Goal: Information Seeking & Learning: Learn about a topic

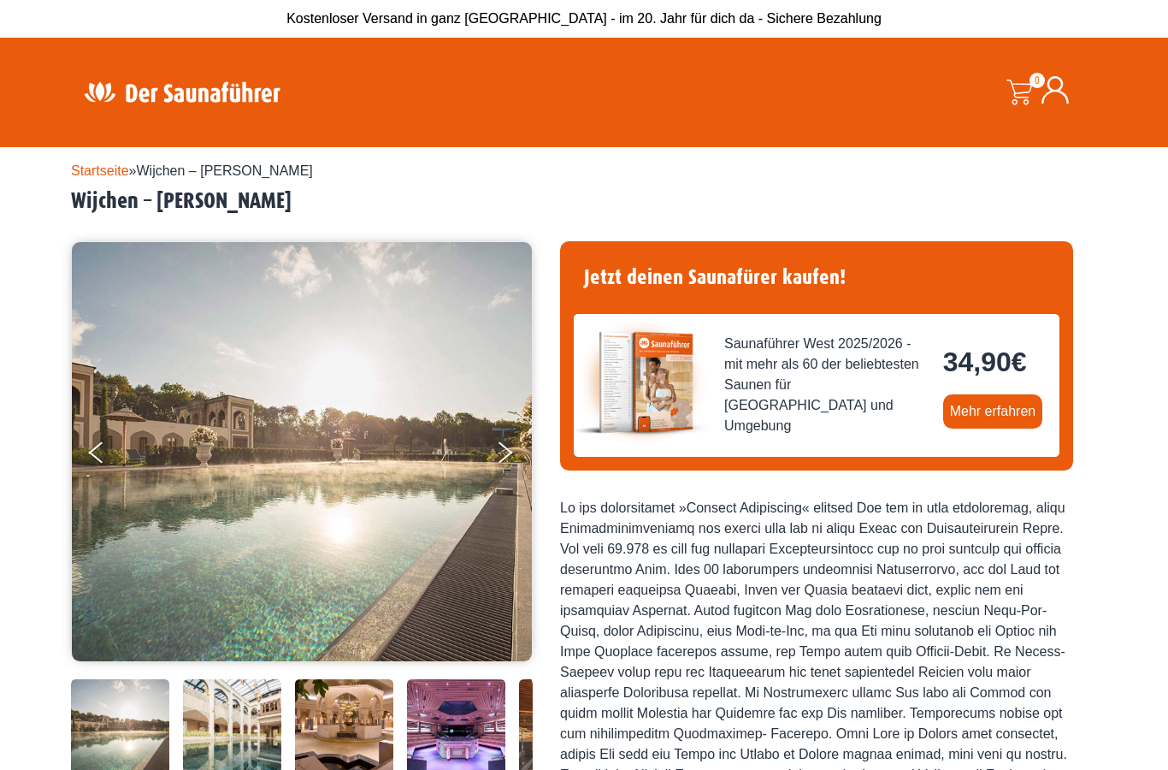
click at [965, 404] on link "Mehr erfahren" at bounding box center [993, 411] width 100 height 34
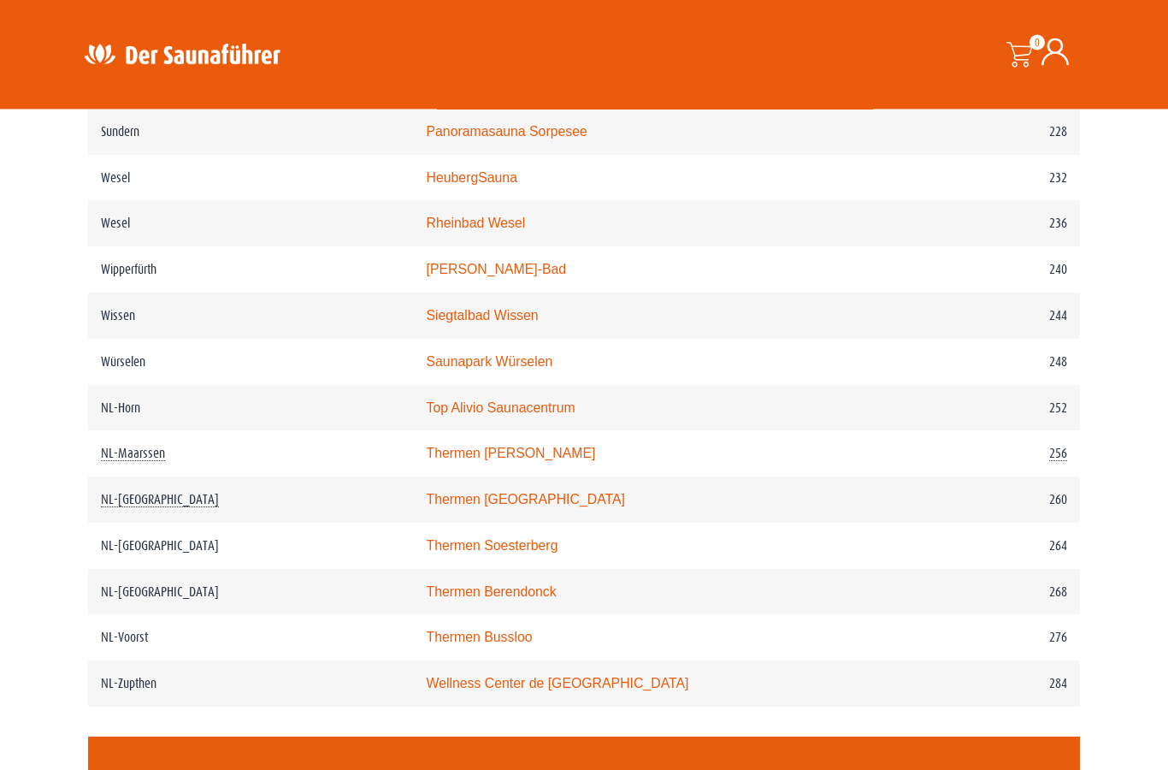
scroll to position [3294, 0]
click at [531, 599] on link "Thermen Berendonck" at bounding box center [491, 591] width 130 height 15
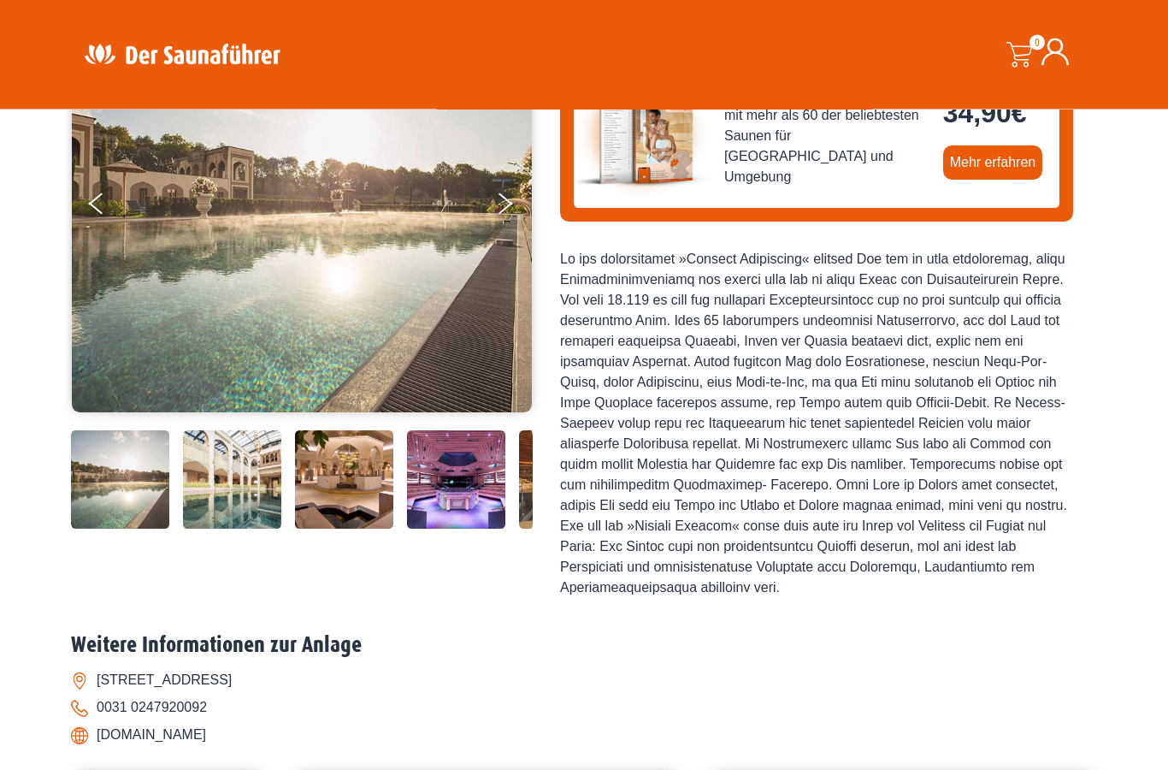
scroll to position [286, 0]
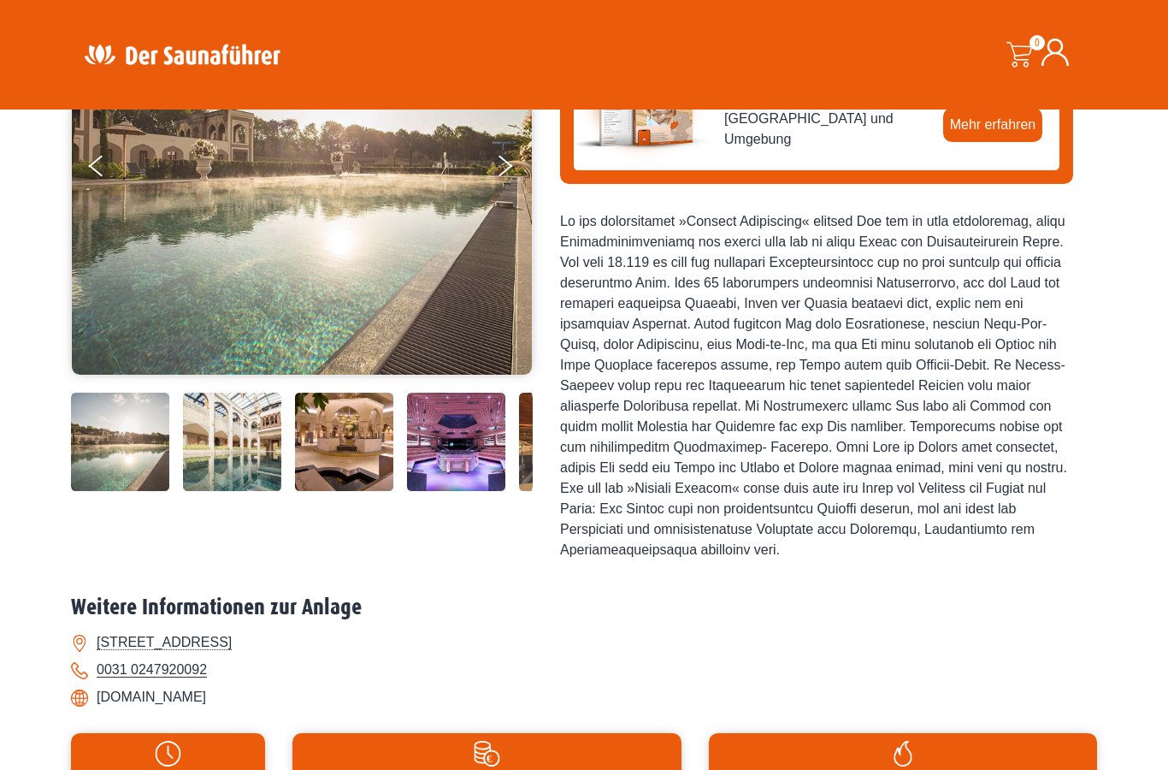
click at [108, 491] on img at bounding box center [120, 442] width 98 height 98
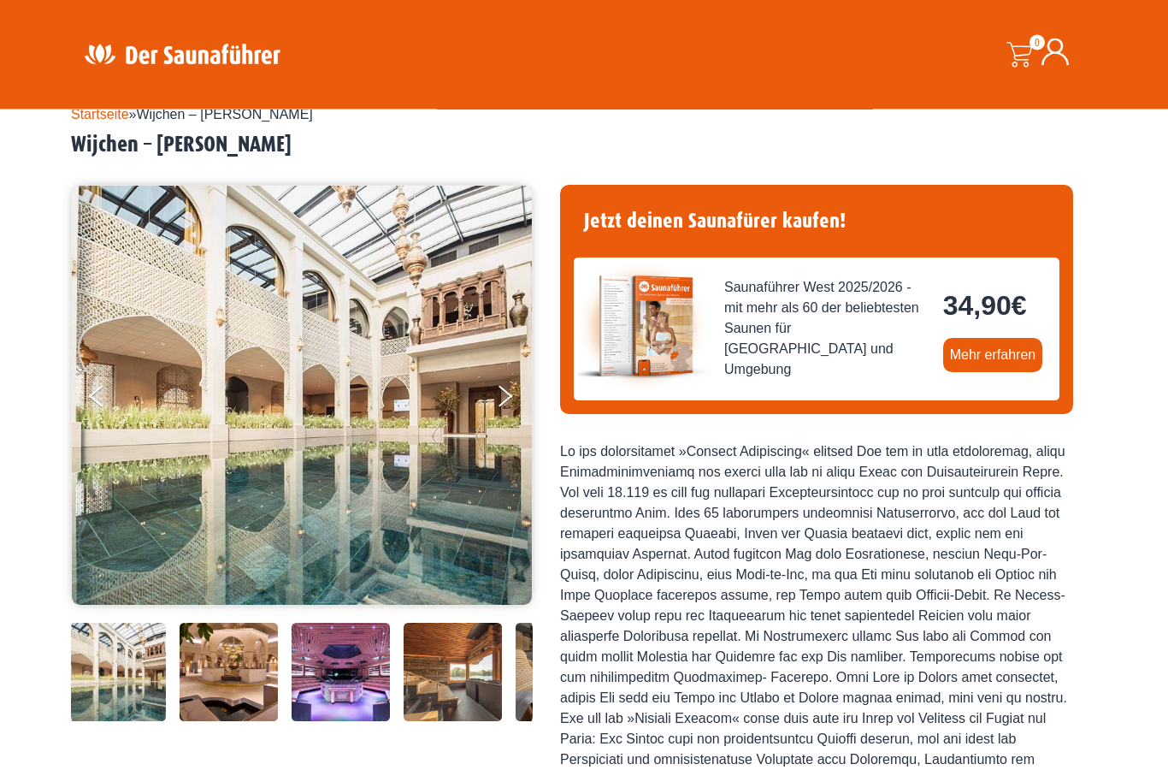
scroll to position [50, 0]
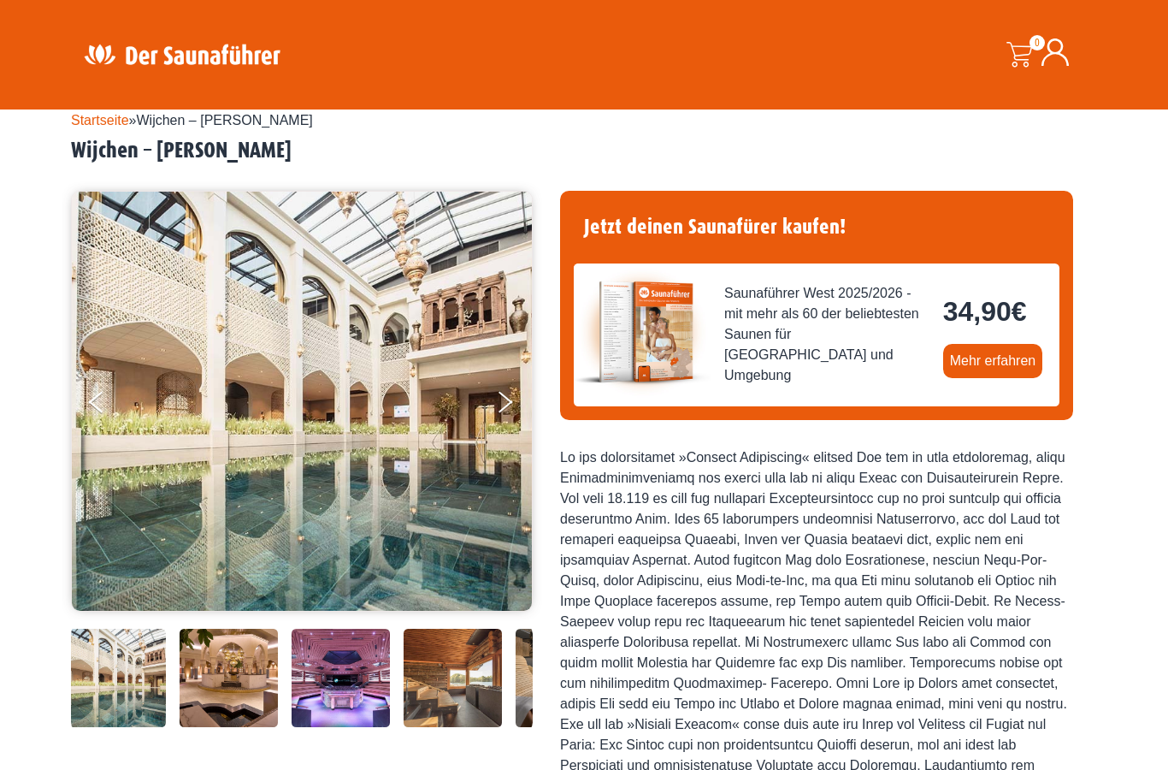
click at [507, 393] on button "Next" at bounding box center [516, 405] width 43 height 43
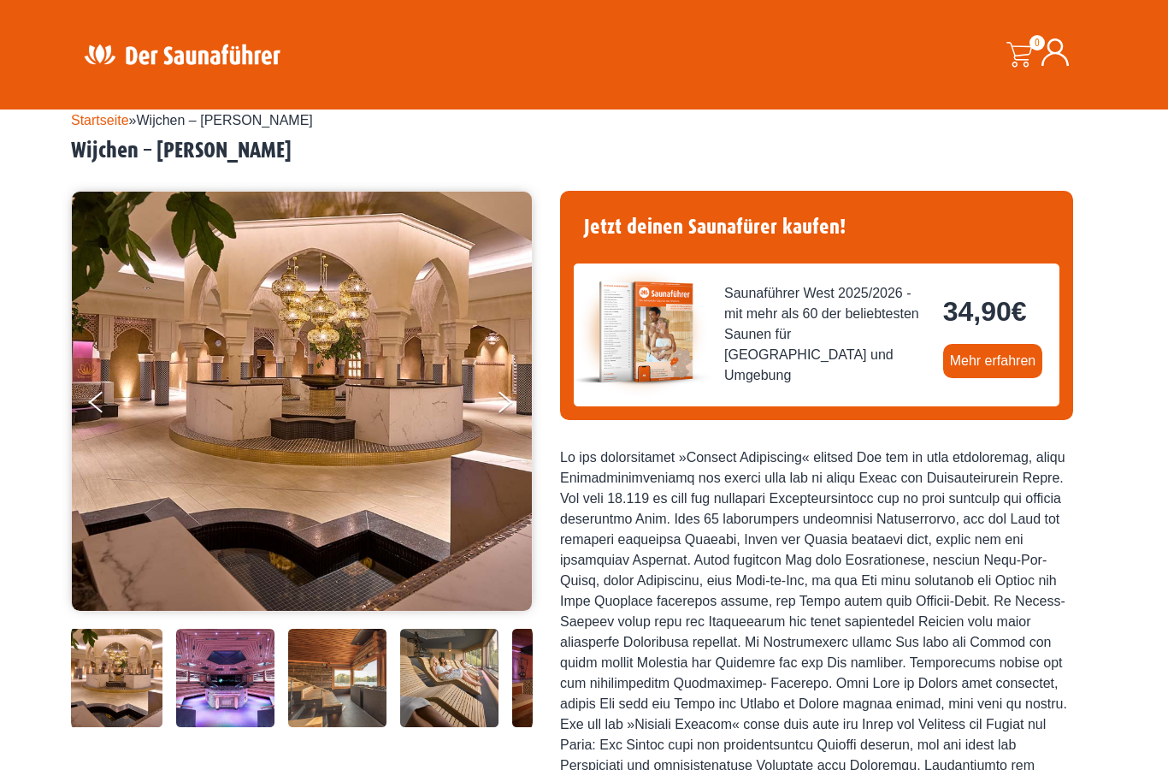
click at [500, 405] on button "Next" at bounding box center [516, 405] width 43 height 43
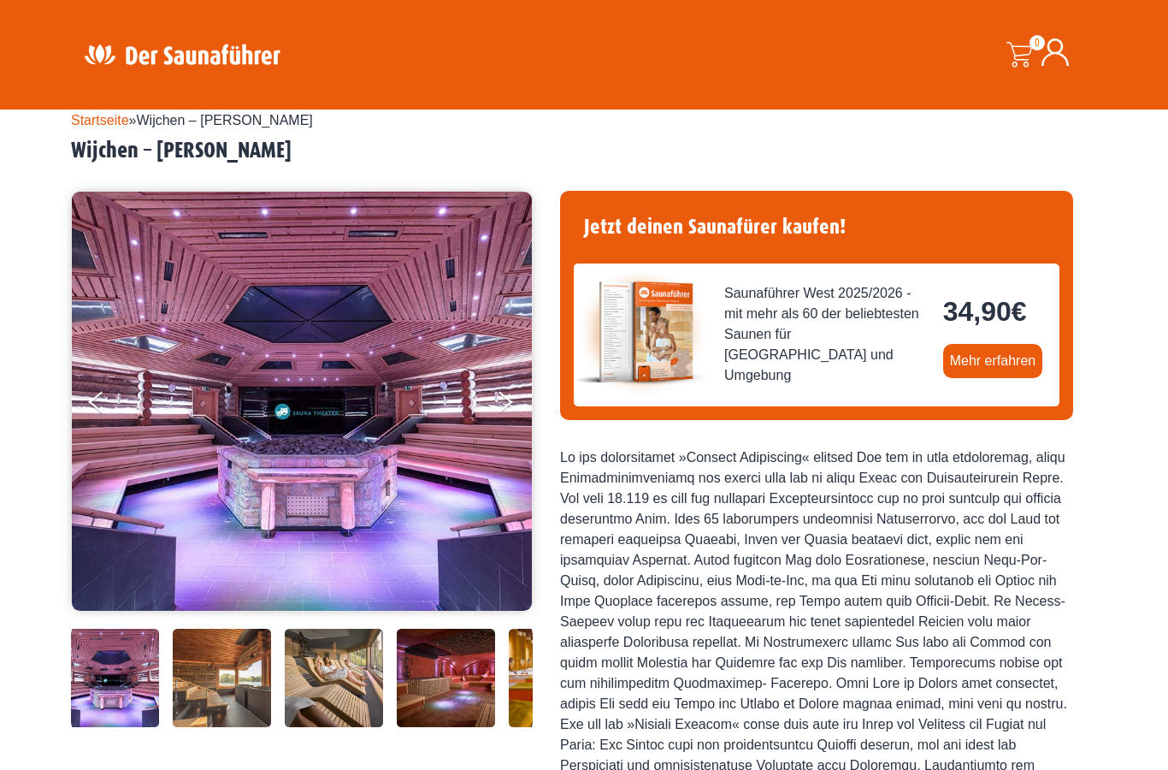
click at [505, 406] on button "Next" at bounding box center [516, 405] width 43 height 43
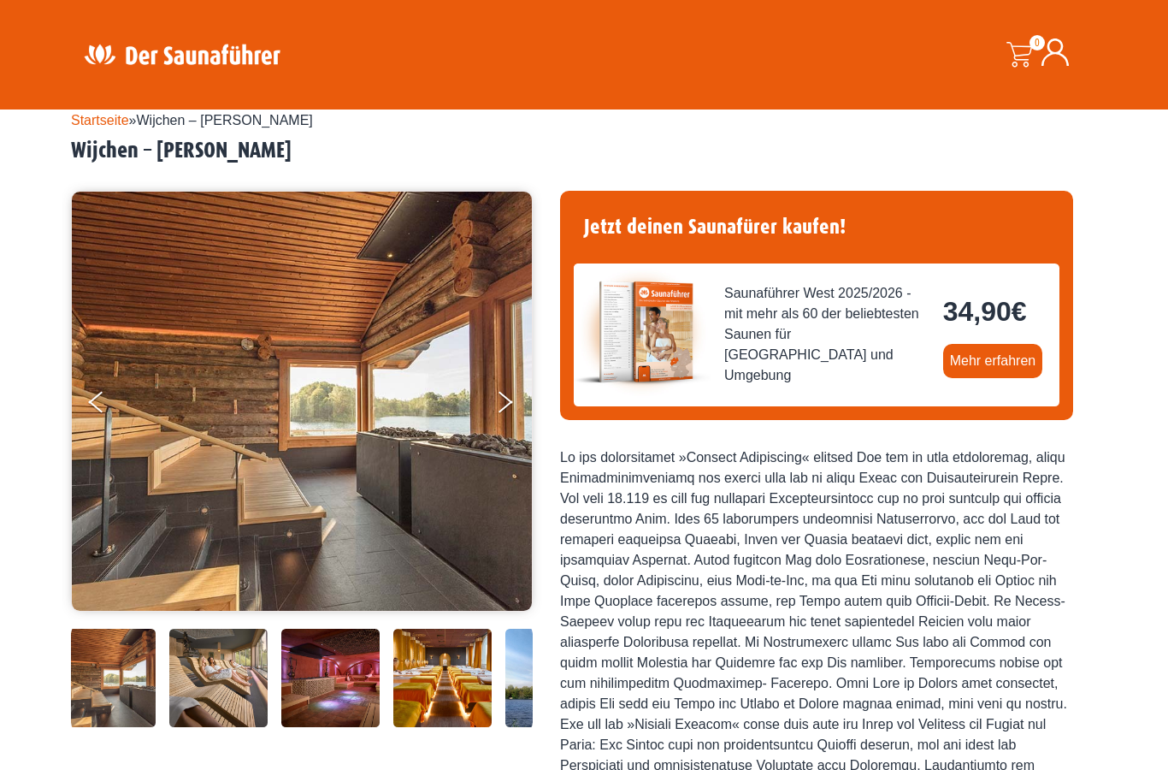
click at [500, 408] on icon "Next" at bounding box center [506, 406] width 15 height 12
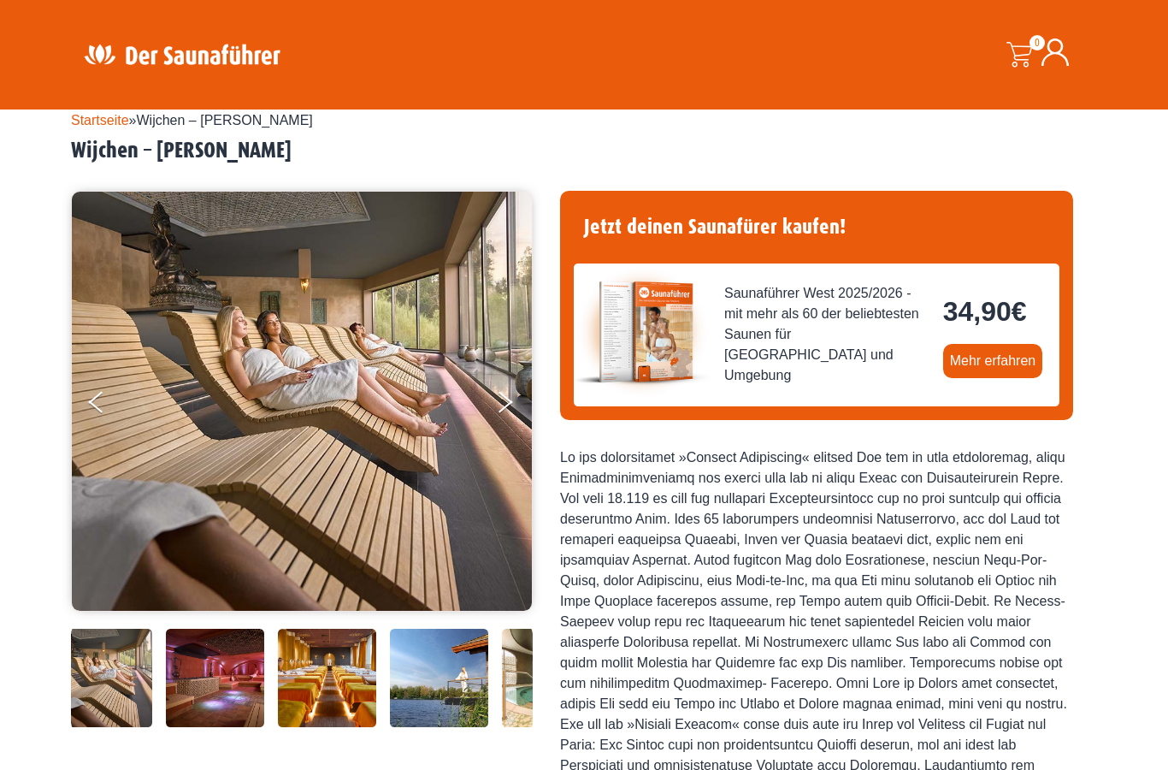
click at [503, 402] on button "Next" at bounding box center [516, 405] width 43 height 43
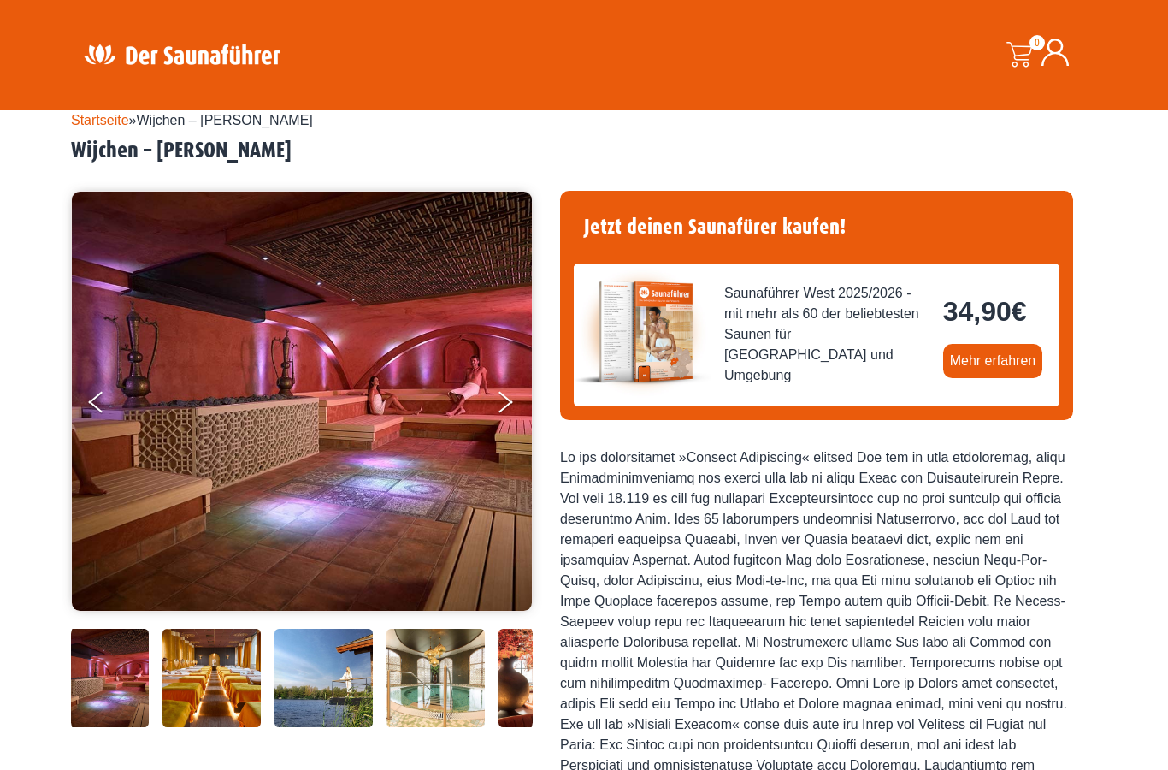
click at [501, 404] on button "Next" at bounding box center [516, 405] width 43 height 43
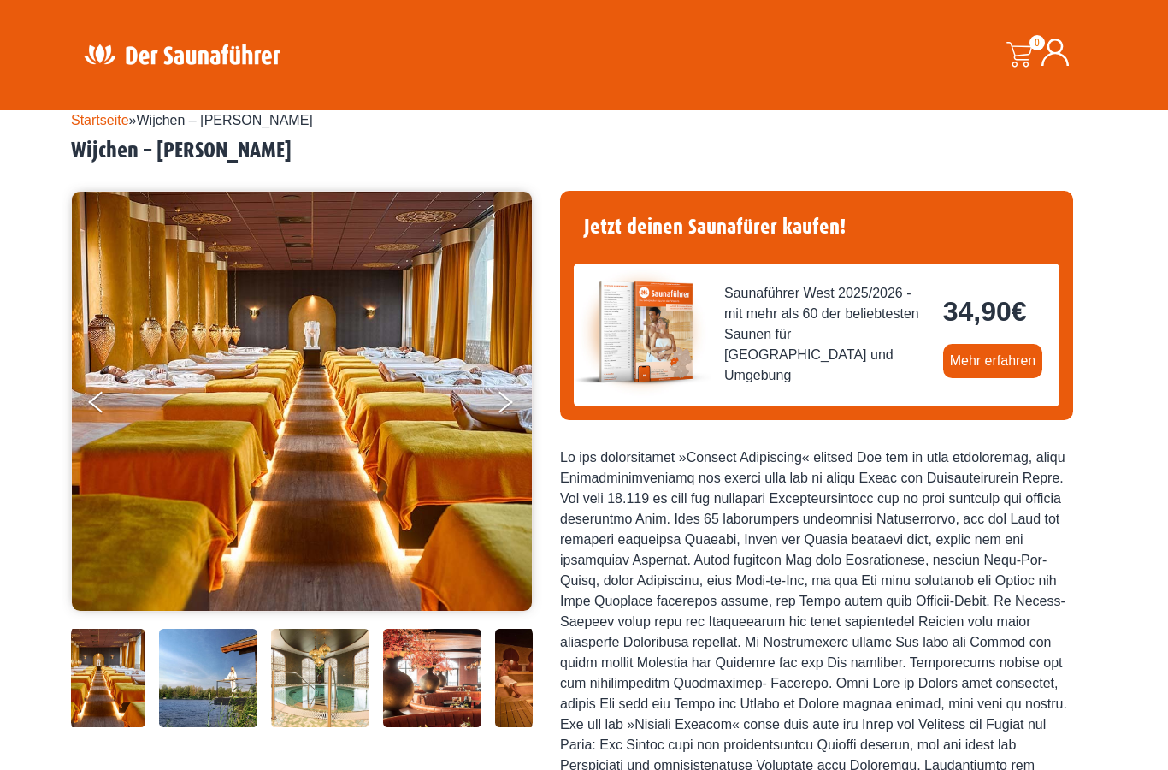
click at [502, 404] on button "Next" at bounding box center [516, 405] width 43 height 43
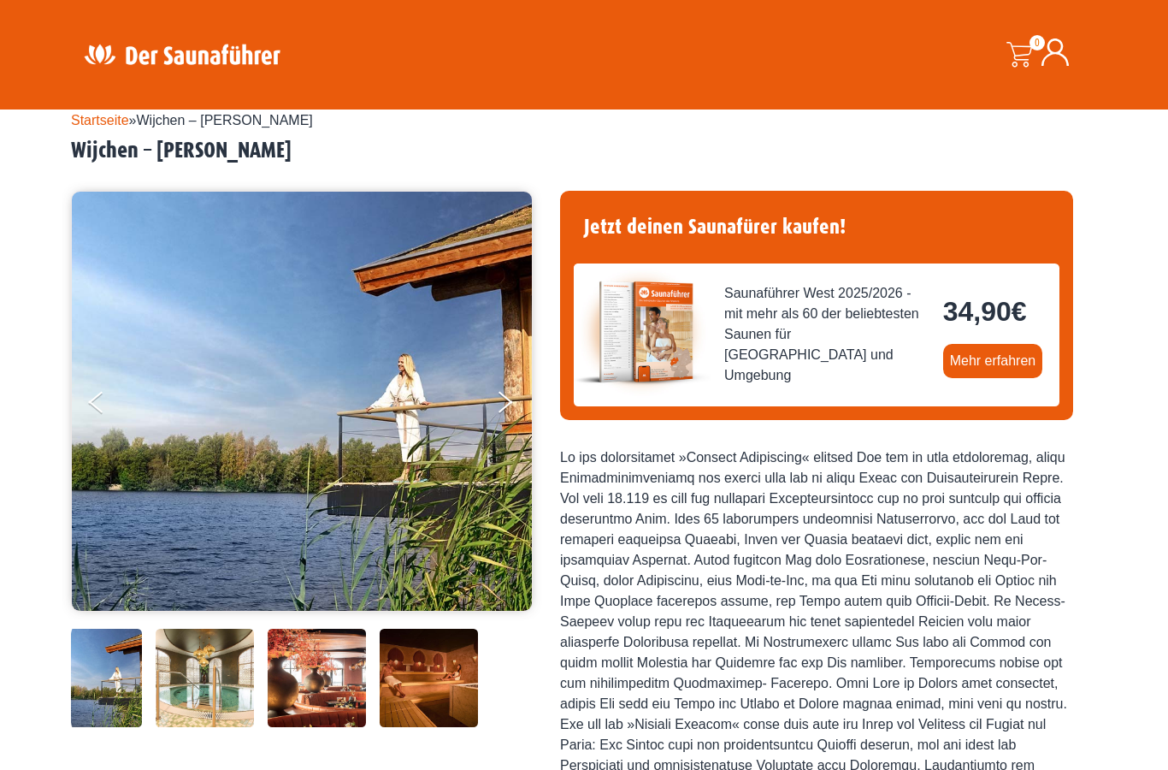
click at [500, 404] on button "Next" at bounding box center [516, 405] width 43 height 43
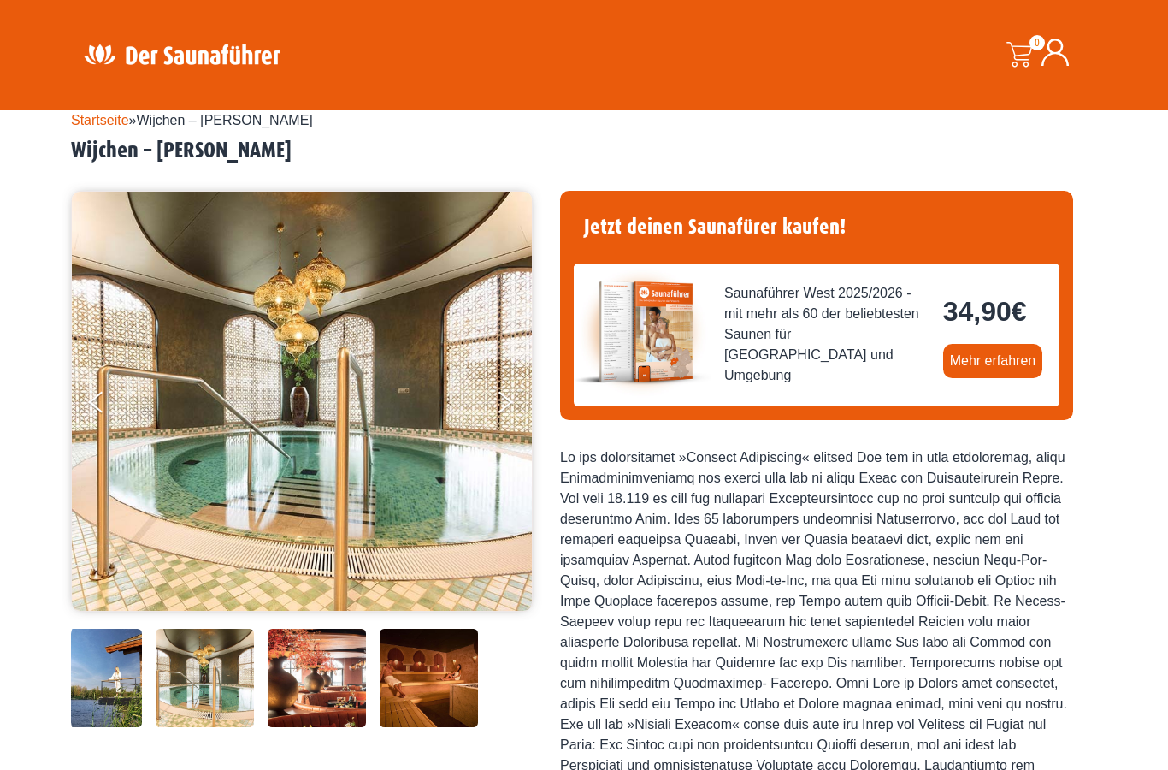
click at [498, 405] on button "Next" at bounding box center [516, 405] width 43 height 43
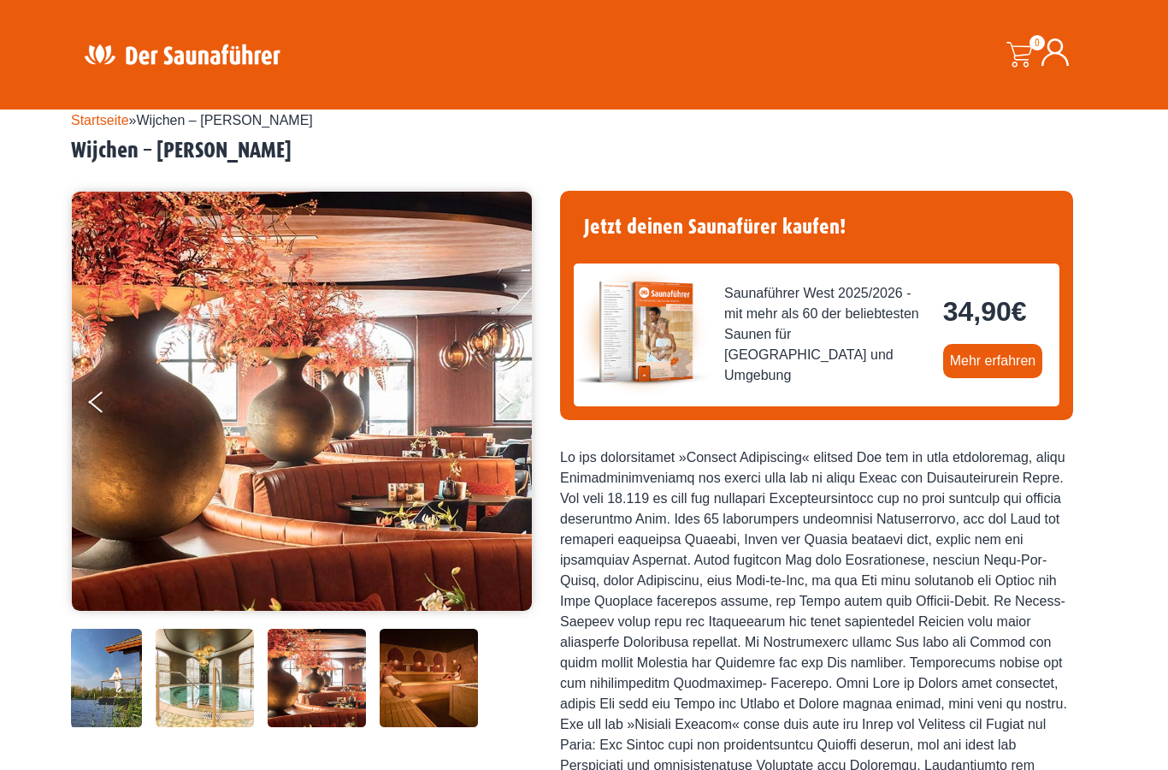
click at [497, 405] on button "Next" at bounding box center [516, 405] width 43 height 43
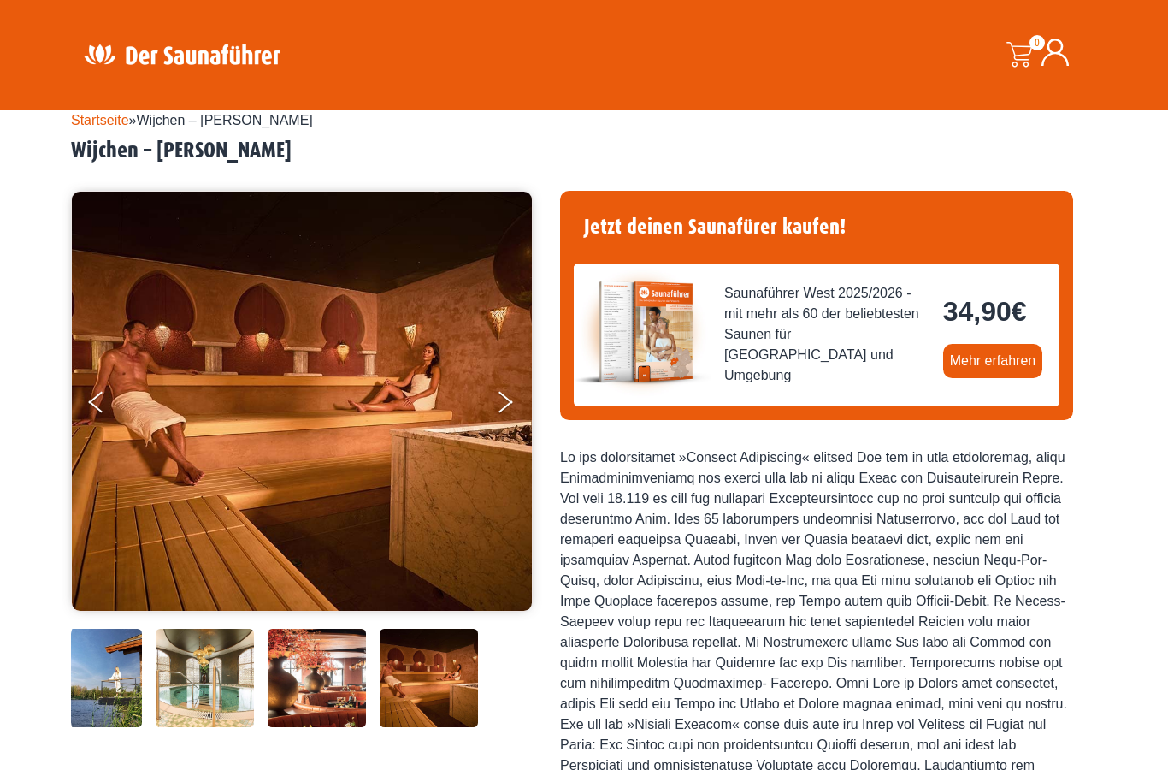
click at [497, 407] on button "Next" at bounding box center [516, 405] width 43 height 43
click at [499, 406] on button "Next" at bounding box center [516, 405] width 43 height 43
click at [500, 405] on button "Next" at bounding box center [516, 405] width 43 height 43
click at [502, 407] on icon "Next" at bounding box center [506, 406] width 15 height 12
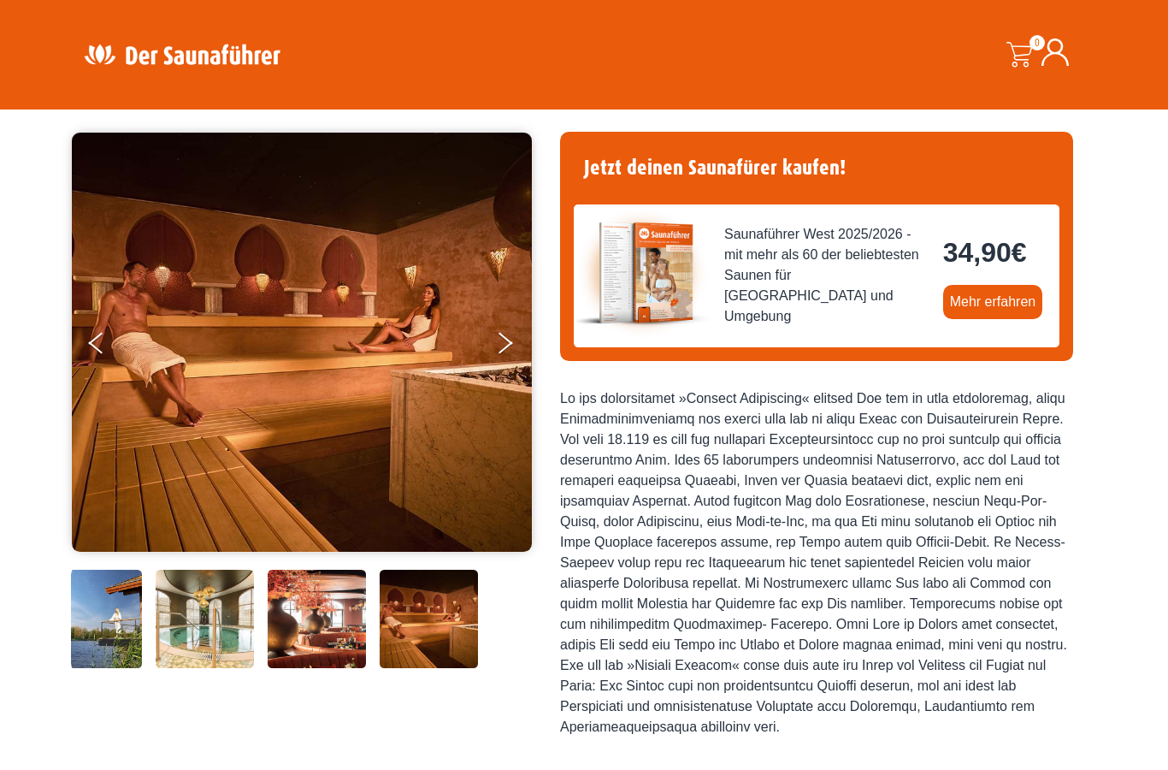
scroll to position [0, 0]
